Goal: Navigation & Orientation: Find specific page/section

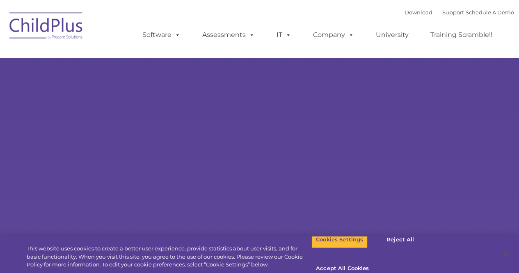
type input ""
select select "MEDIUM"
click at [373, 260] on button "Accept All Cookies" at bounding box center [342, 268] width 62 height 17
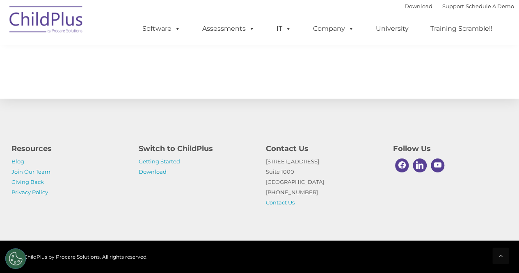
scroll to position [972, 0]
click at [168, 164] on link "Getting Started" at bounding box center [159, 161] width 41 height 7
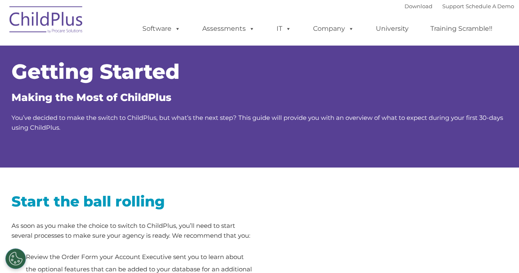
type input ""
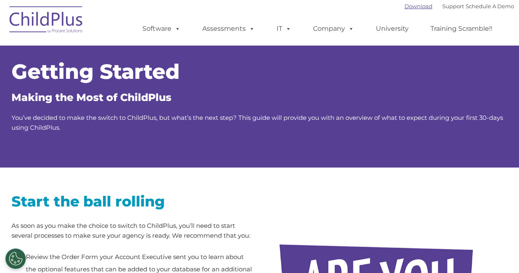
click at [408, 4] on link "Download" at bounding box center [418, 6] width 28 height 7
